Goal: Browse casually

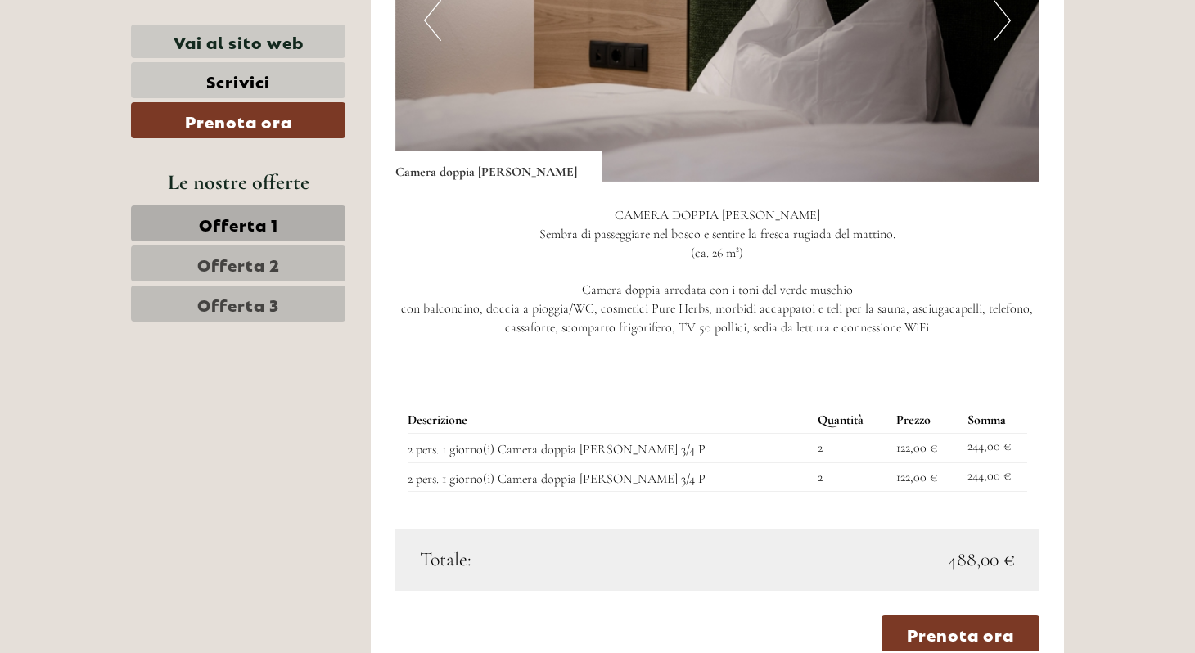
scroll to position [1040, 0]
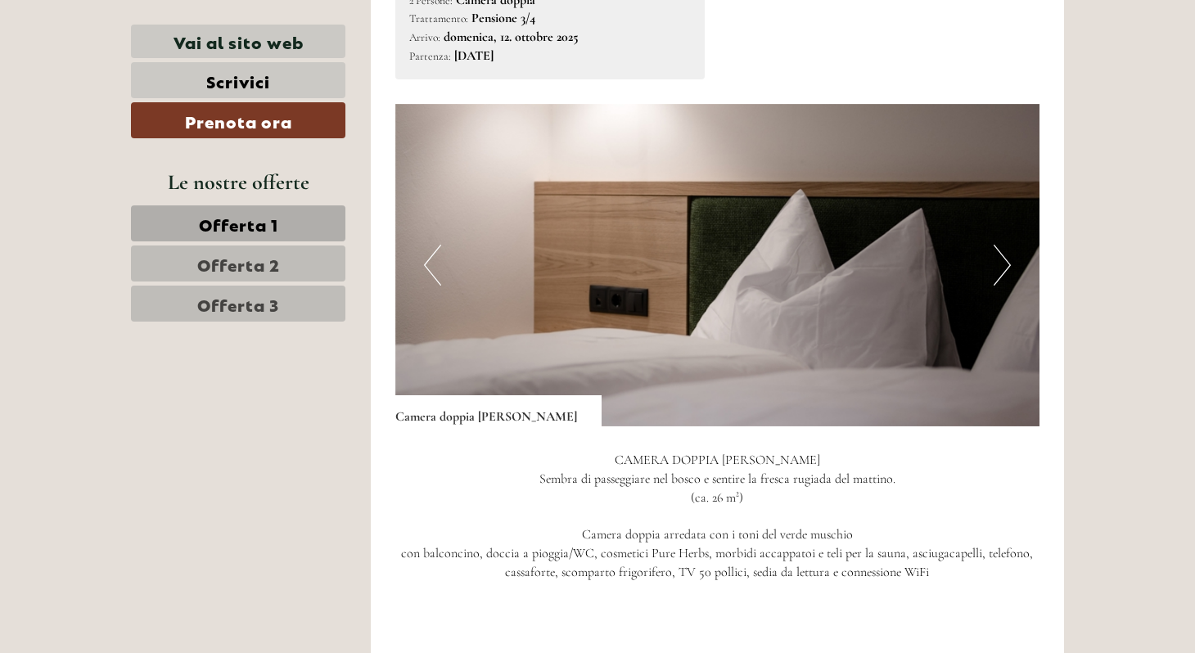
click at [1000, 254] on button "Next" at bounding box center [1001, 265] width 17 height 41
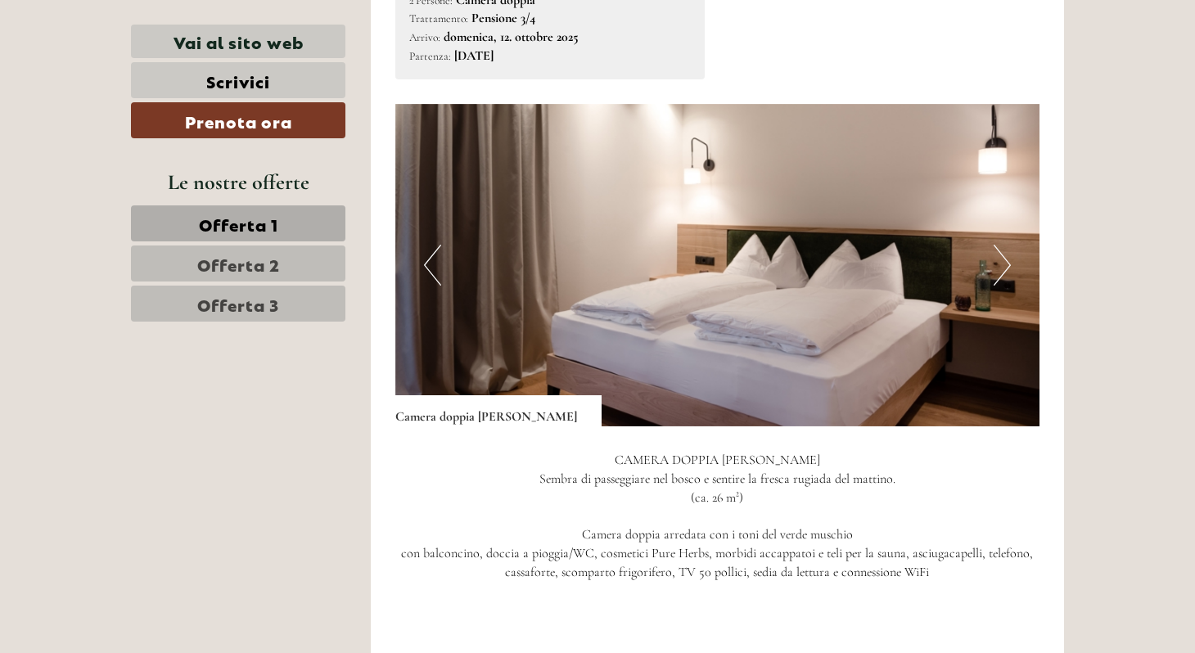
click at [1000, 254] on button "Next" at bounding box center [1001, 265] width 17 height 41
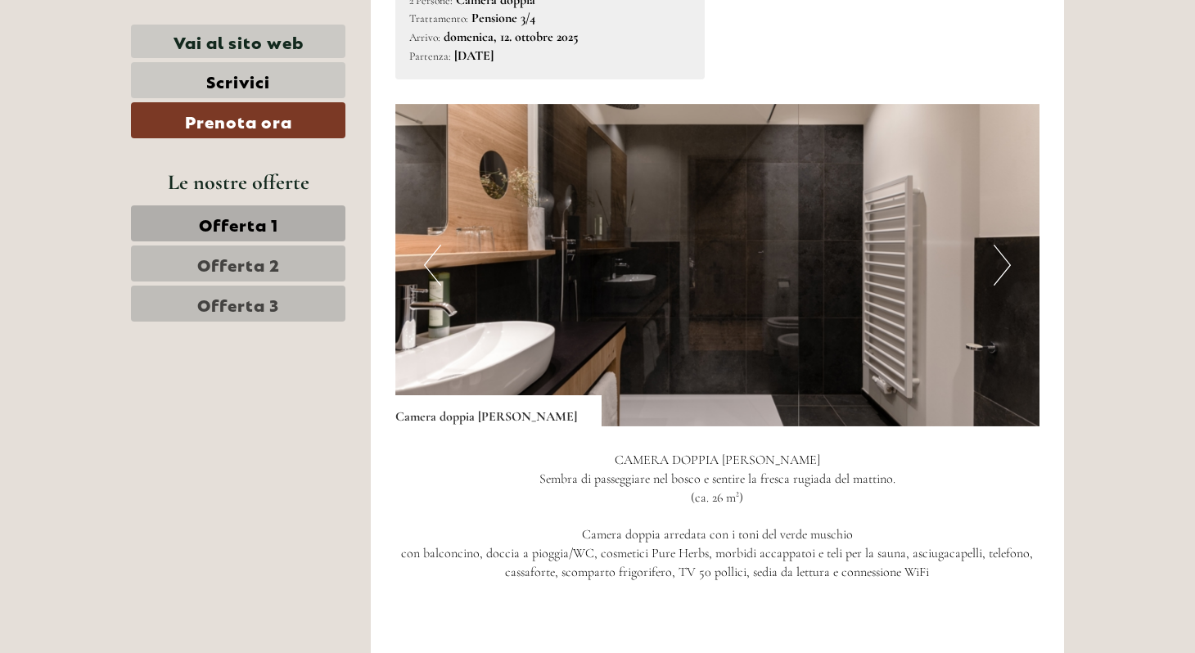
click at [1000, 254] on button "Next" at bounding box center [1001, 265] width 17 height 41
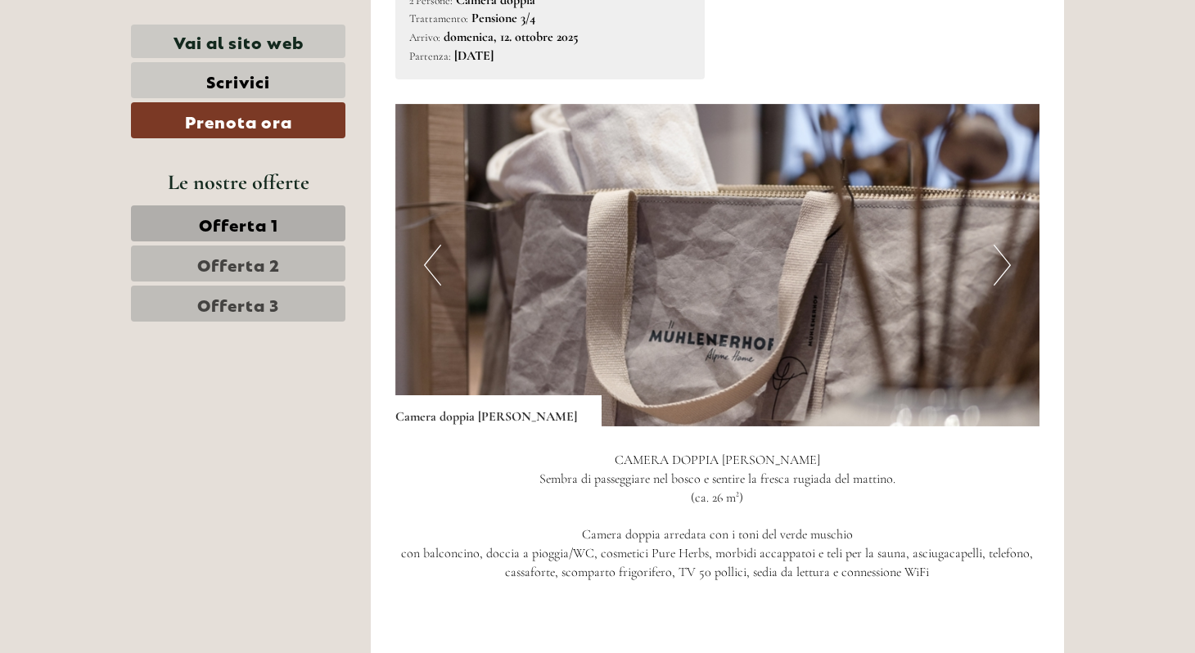
click at [999, 254] on button "Next" at bounding box center [1001, 265] width 17 height 41
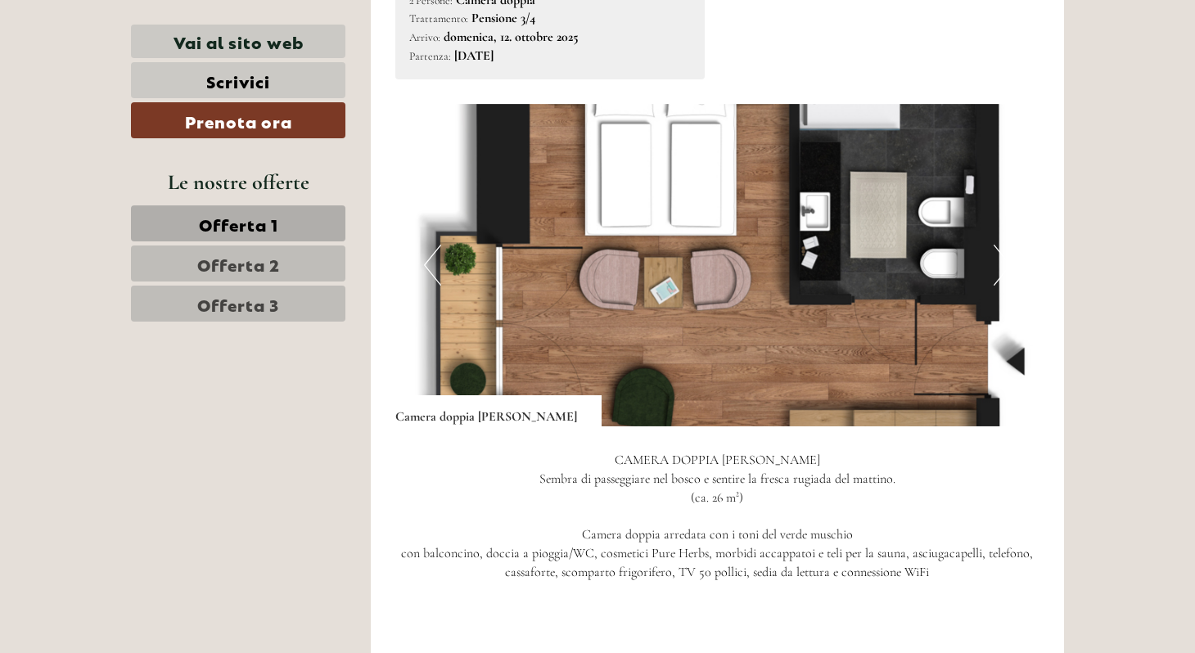
click at [999, 249] on button "Next" at bounding box center [1001, 265] width 17 height 41
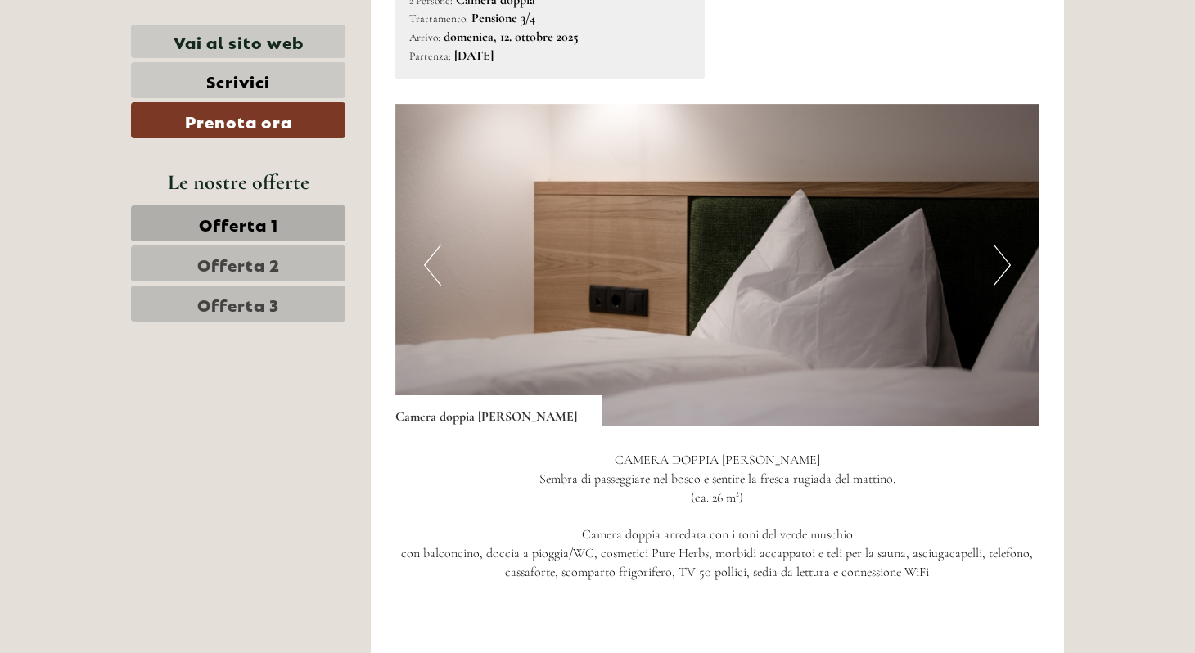
click at [999, 249] on button "Next" at bounding box center [1001, 265] width 17 height 41
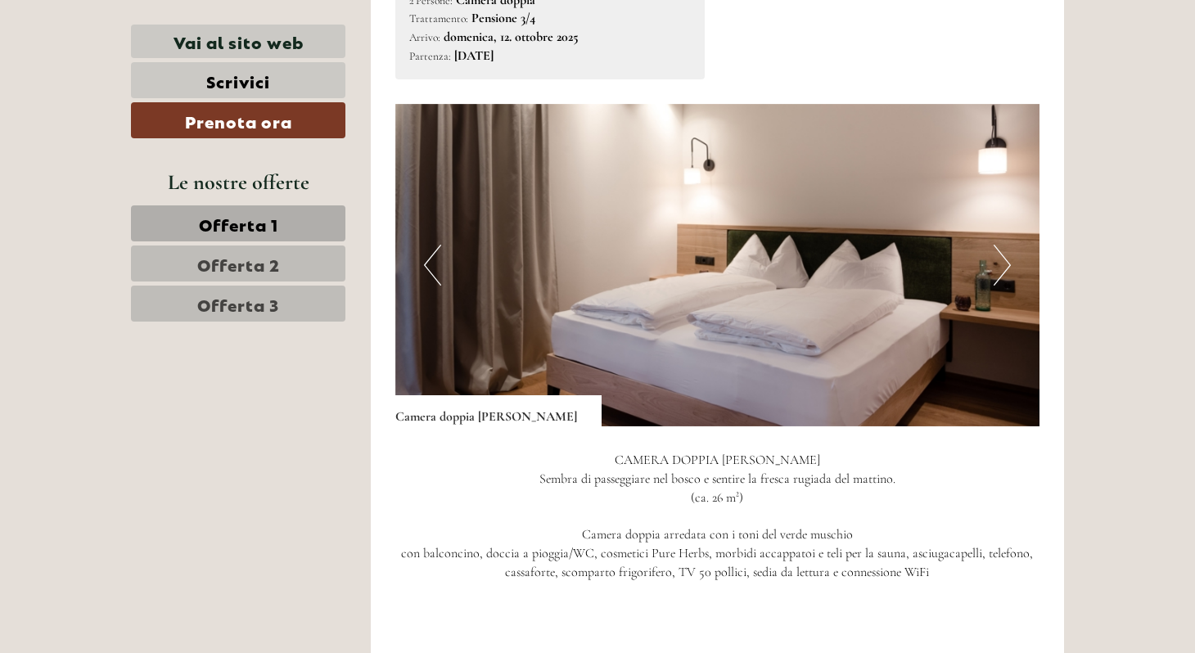
click at [999, 249] on button "Next" at bounding box center [1001, 265] width 17 height 41
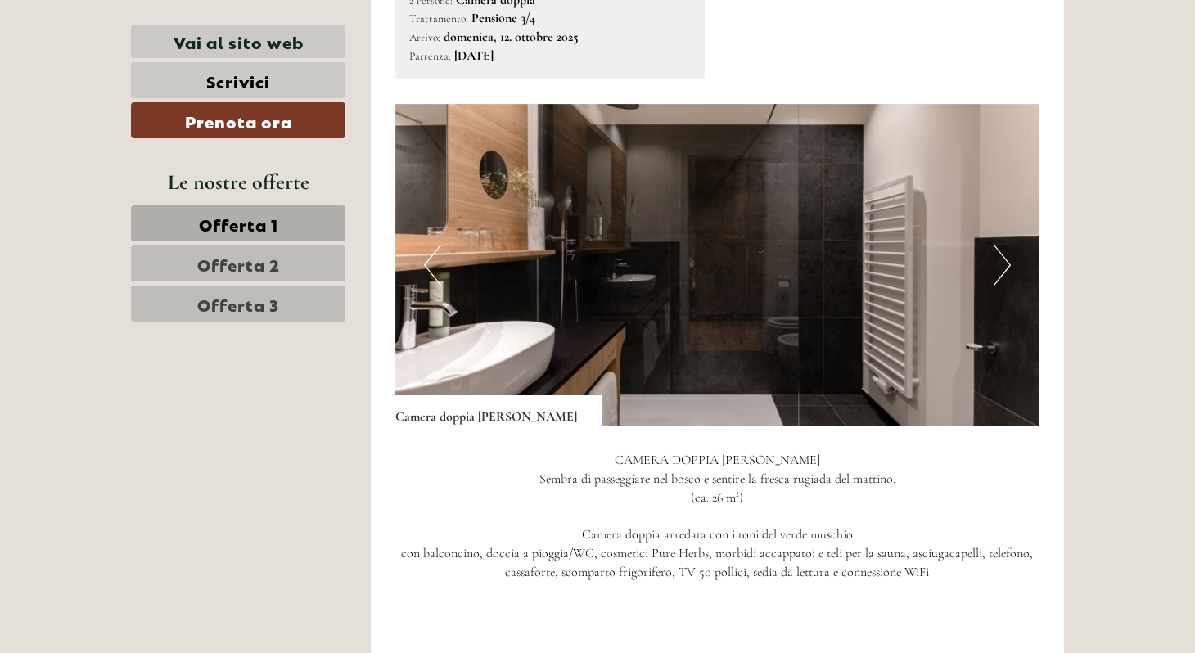
click at [999, 249] on button "Next" at bounding box center [1001, 265] width 17 height 41
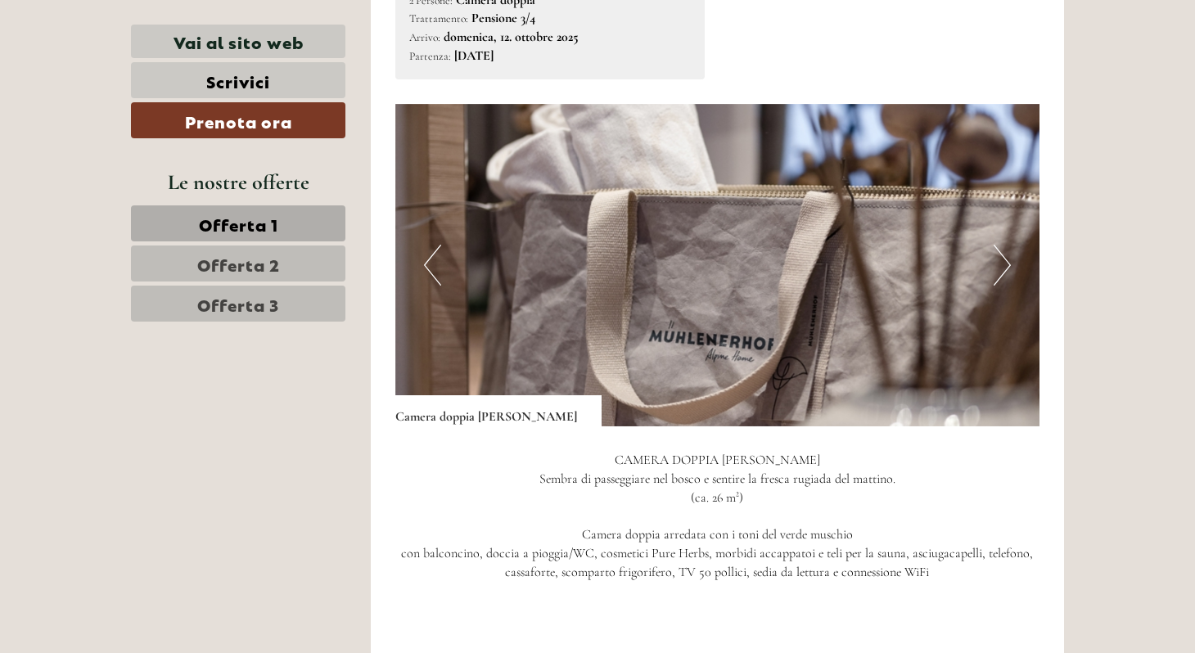
click at [999, 249] on button "Next" at bounding box center [1001, 265] width 17 height 41
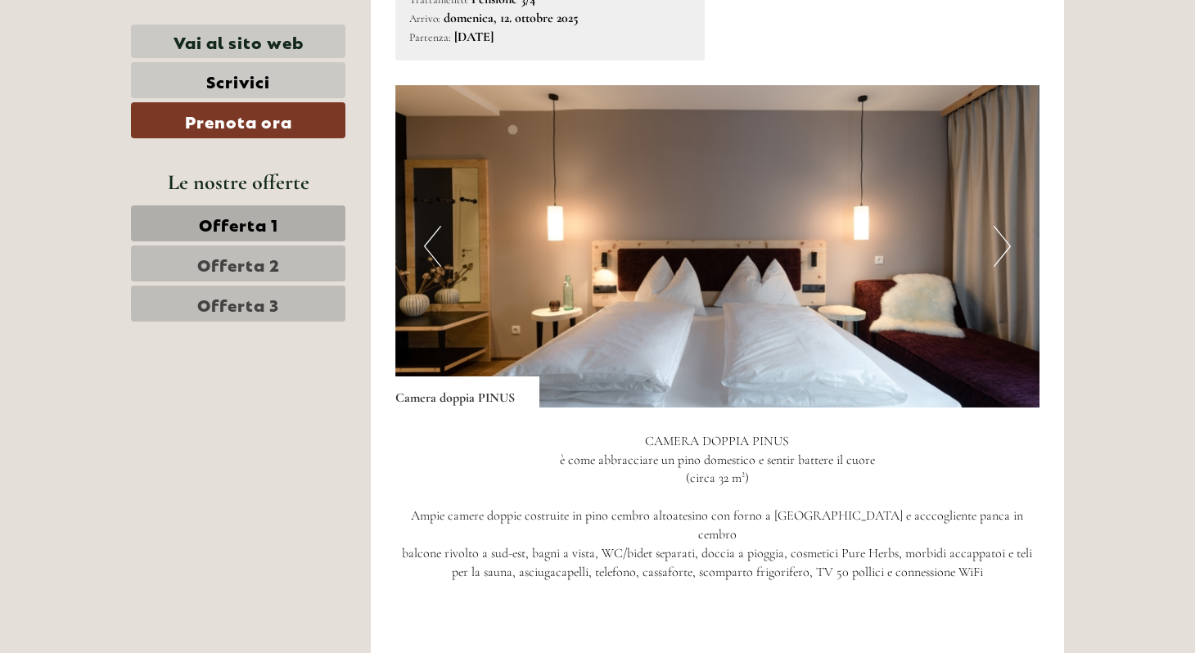
scroll to position [2023, 0]
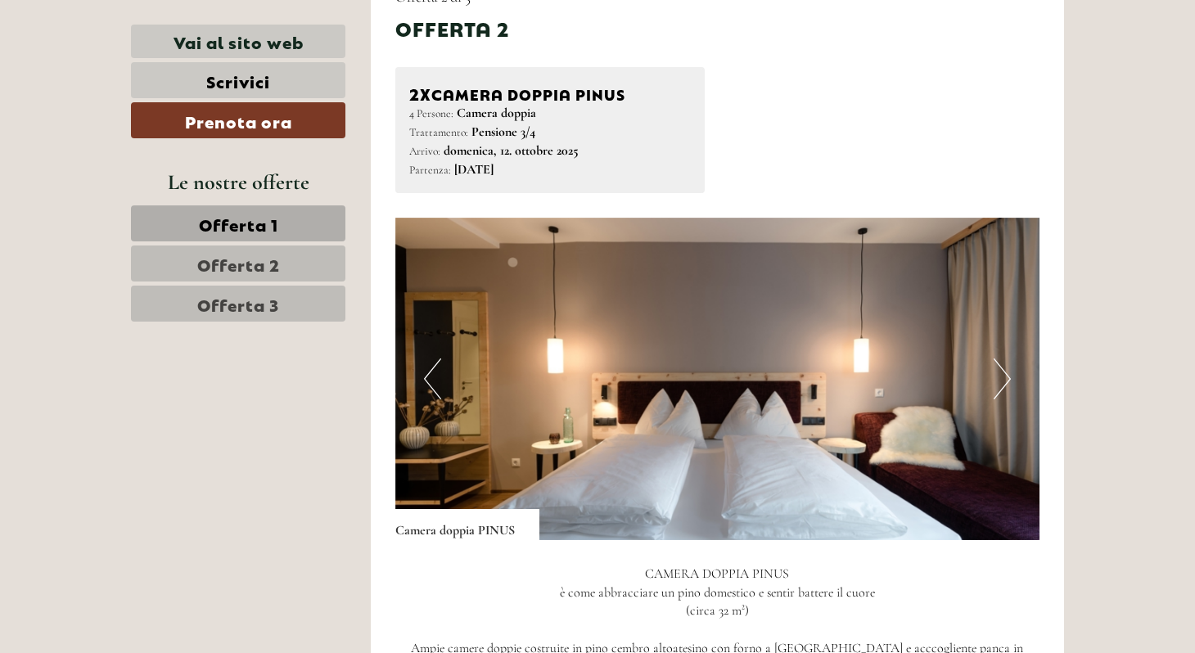
click at [1005, 361] on button "Next" at bounding box center [1001, 378] width 17 height 41
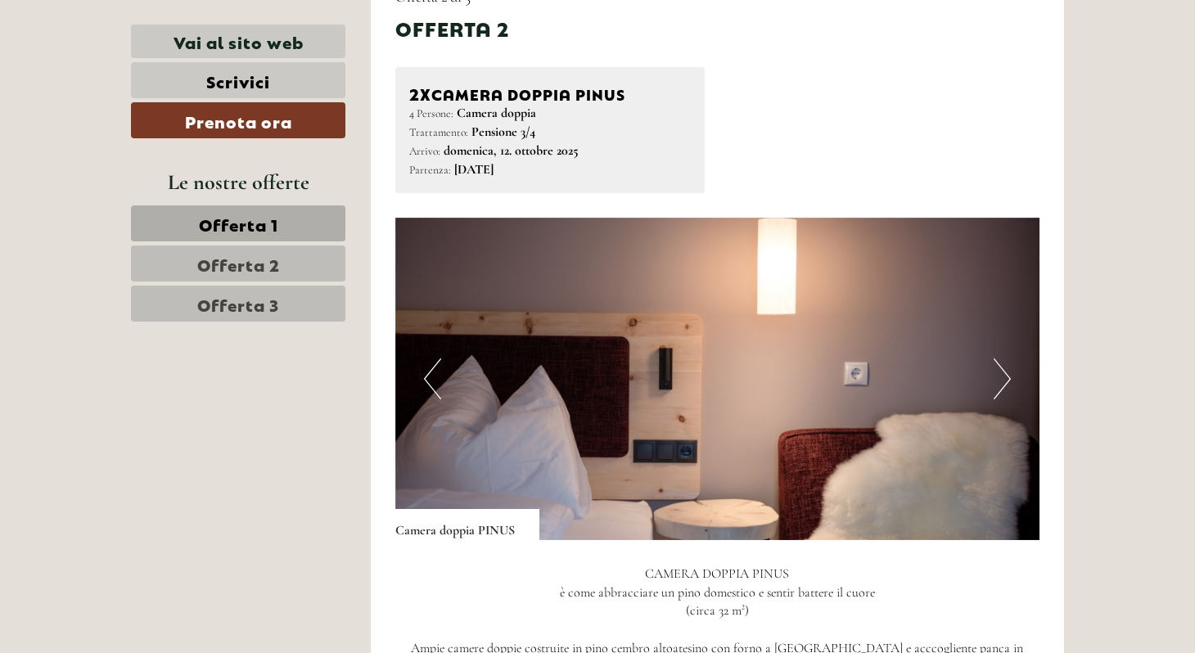
click at [1001, 358] on button "Next" at bounding box center [1001, 378] width 17 height 41
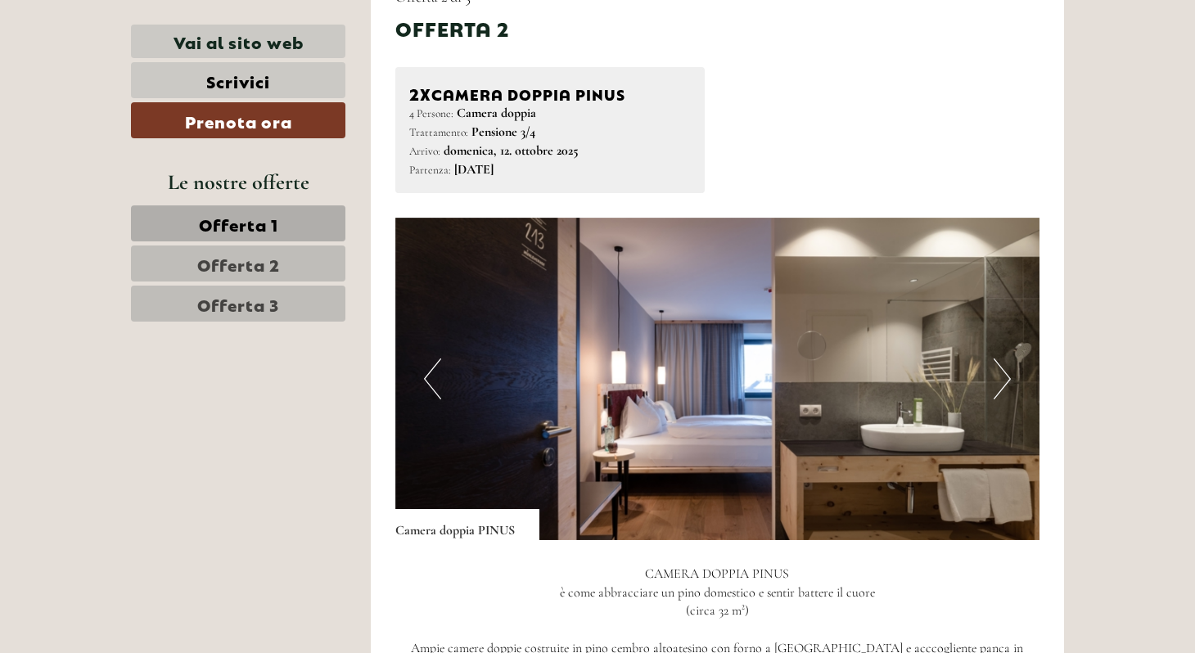
click at [1001, 358] on button "Next" at bounding box center [1001, 378] width 17 height 41
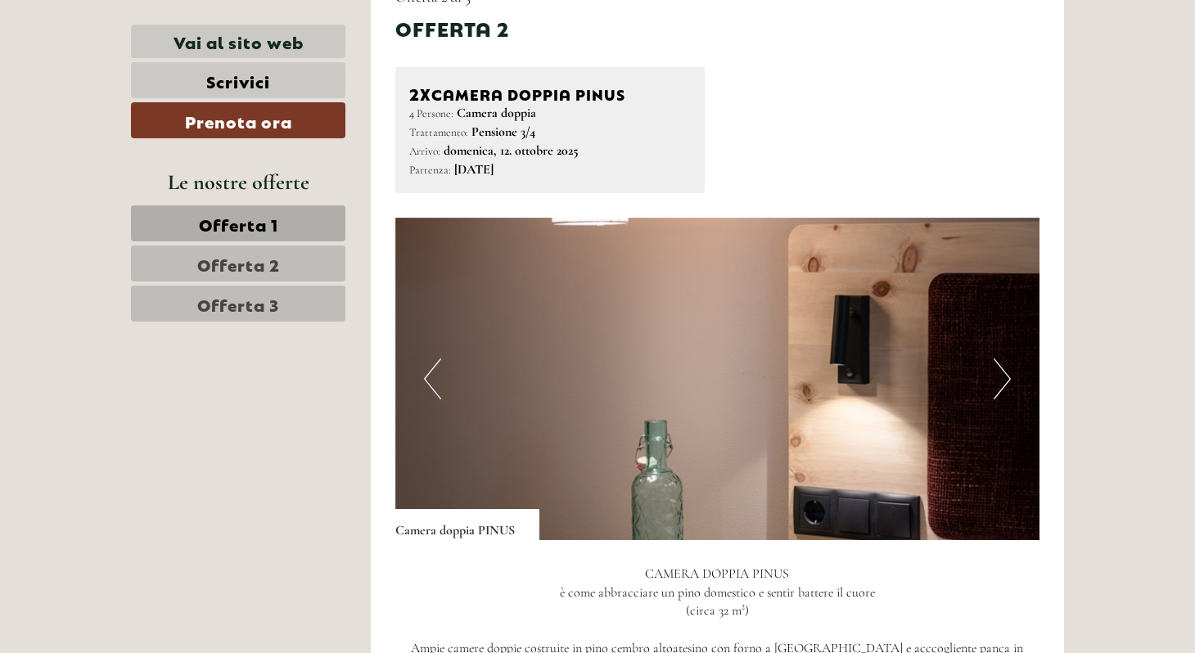
click at [1001, 358] on button "Next" at bounding box center [1001, 378] width 17 height 41
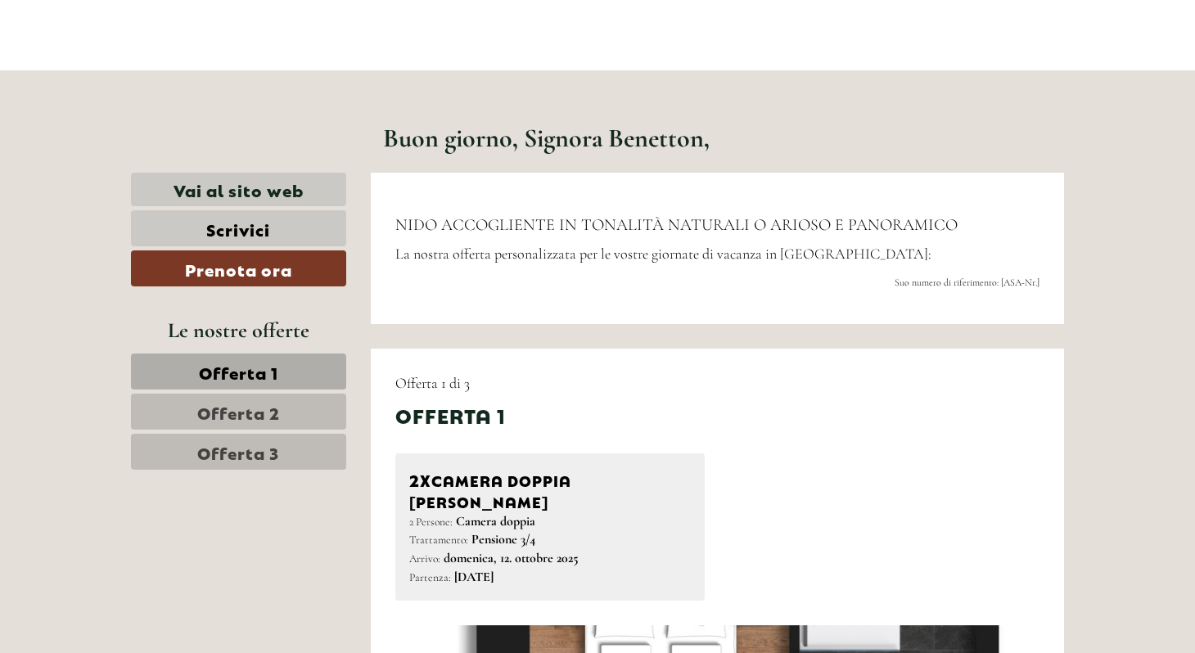
scroll to position [0, 0]
